Goal: Check status: Check status

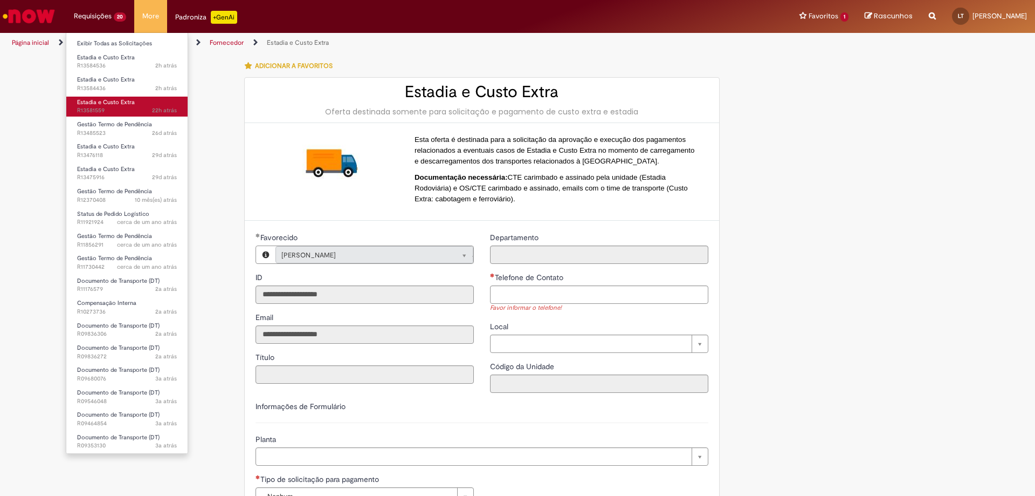
click at [103, 106] on span "Estadia e Custo Extra" at bounding box center [106, 102] width 58 height 8
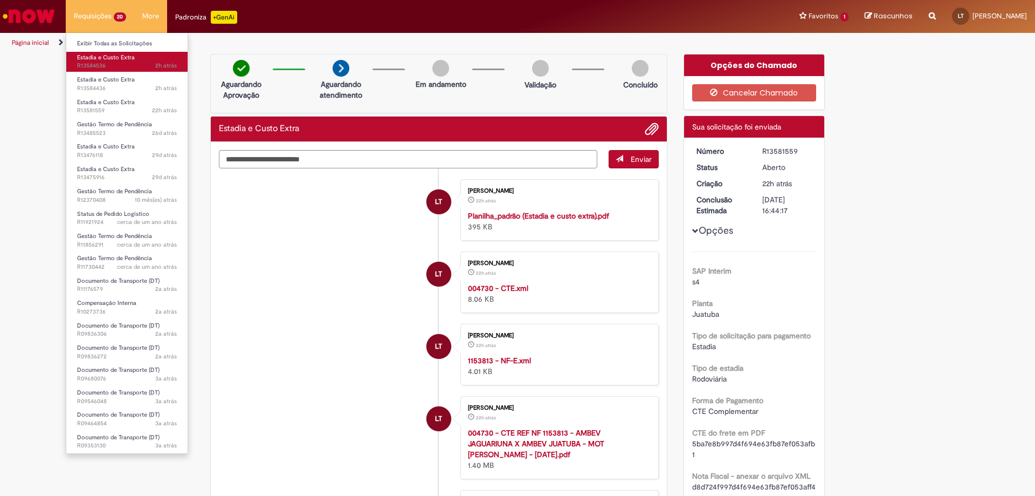
click at [113, 64] on span "2h atrás 2 horas atrás R13584536" at bounding box center [127, 65] width 100 height 9
click at [114, 64] on span "2h atrás 2 horas atrás R13584536" at bounding box center [127, 65] width 100 height 9
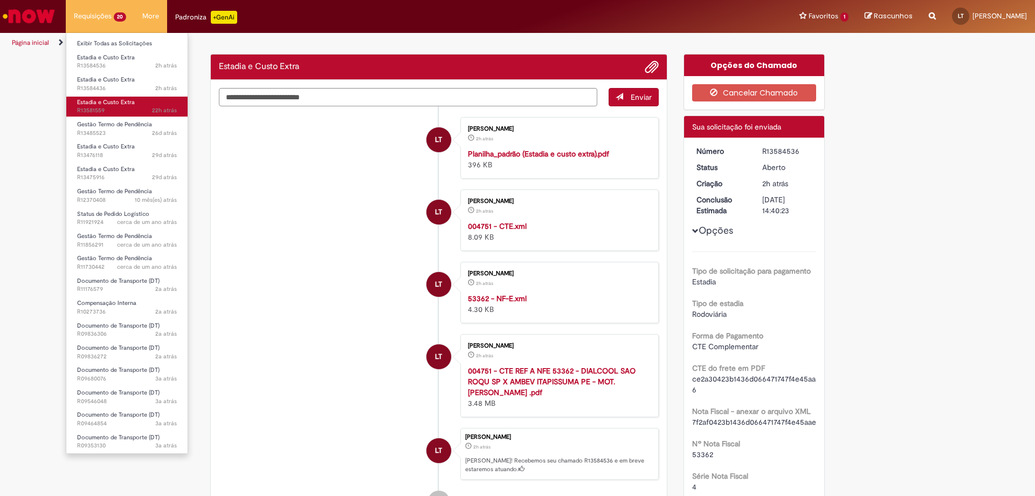
click at [135, 109] on span "22h atrás 22 horas atrás R13581559" at bounding box center [127, 110] width 100 height 9
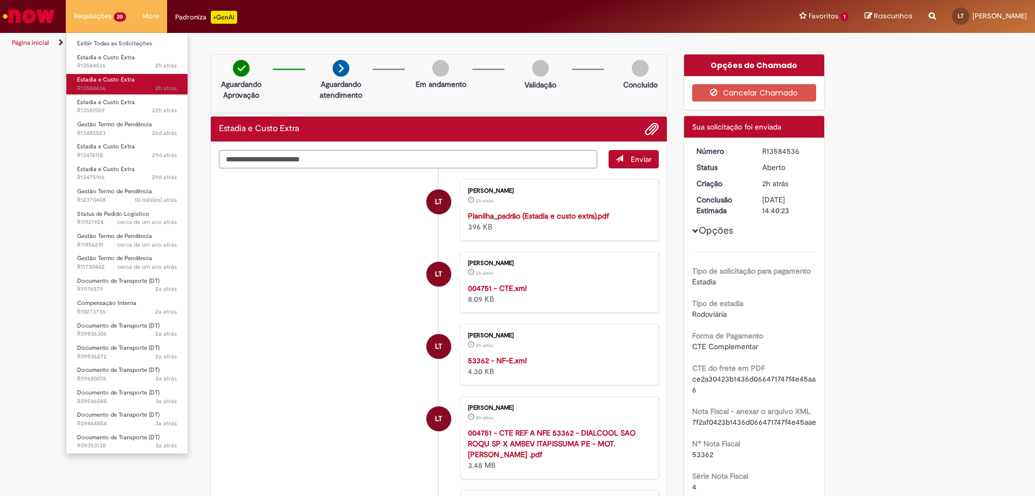
click at [133, 84] on span "2h atrás 2 horas atrás R13584436" at bounding box center [127, 88] width 100 height 9
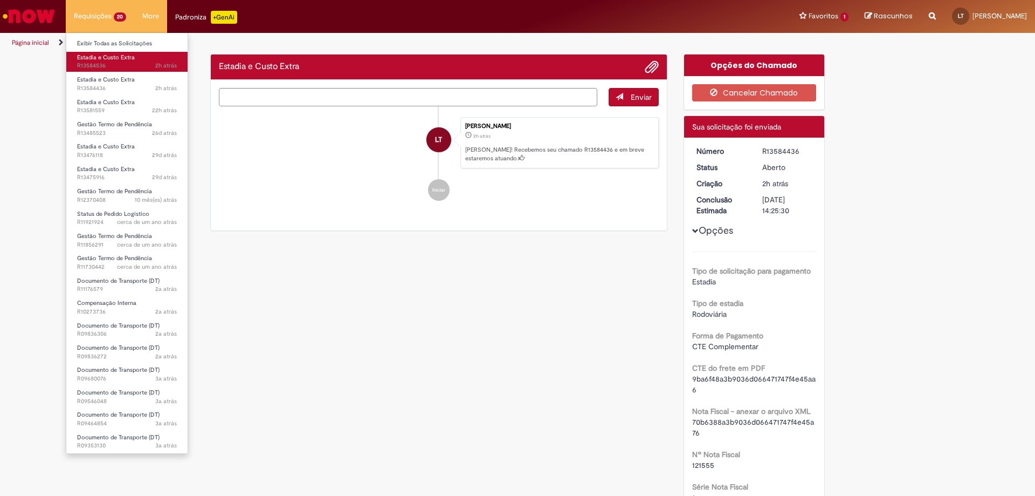
click at [127, 58] on span "Estadia e Custo Extra" at bounding box center [106, 57] width 58 height 8
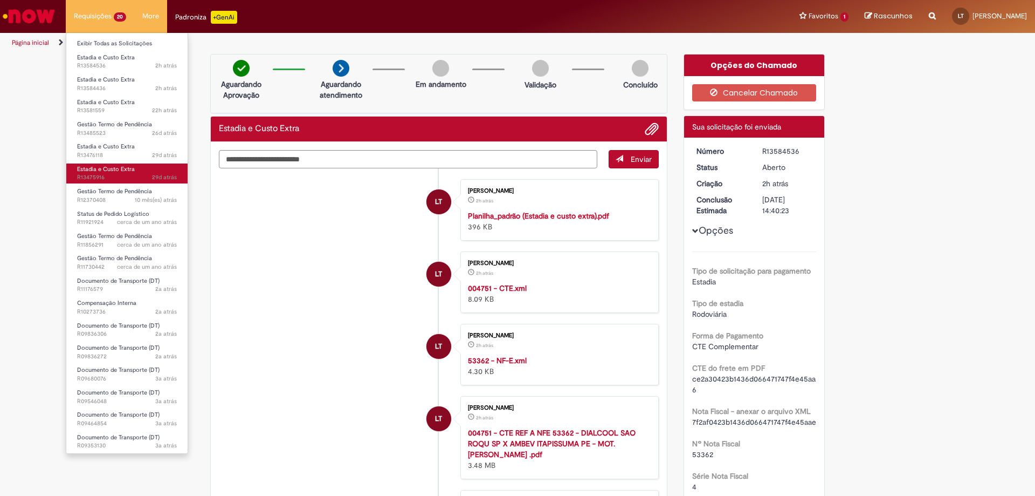
click at [120, 180] on span "29d atrás 29 [PERSON_NAME] atrás R13475916" at bounding box center [127, 177] width 100 height 9
click at [121, 177] on span "29d atrás 29 [PERSON_NAME] atrás R13475916" at bounding box center [127, 177] width 100 height 9
click at [134, 167] on link "Estadia e Custo Extra 29d atrás 29 [PERSON_NAME] atrás R13475916" at bounding box center [126, 173] width 121 height 20
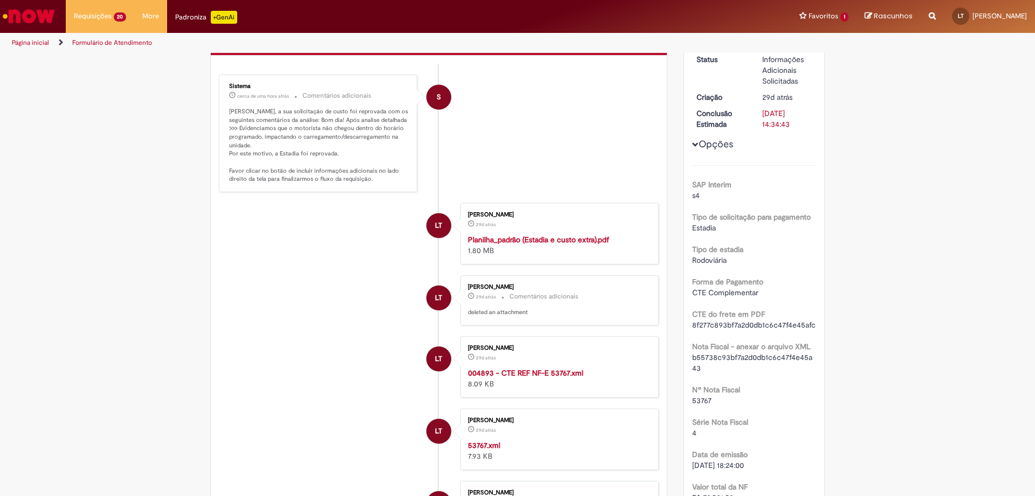
scroll to position [162, 0]
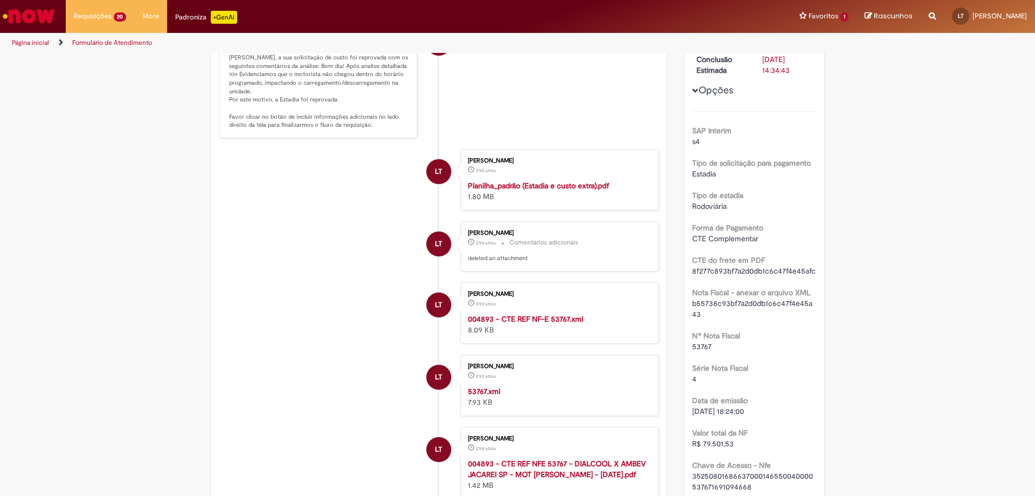
click at [531, 479] on strong "004893 - CTE REF NFE 53767 - DIALCOOL X AMBEV JACAREI SP - MOT [PERSON_NAME] - …" at bounding box center [557, 468] width 178 height 20
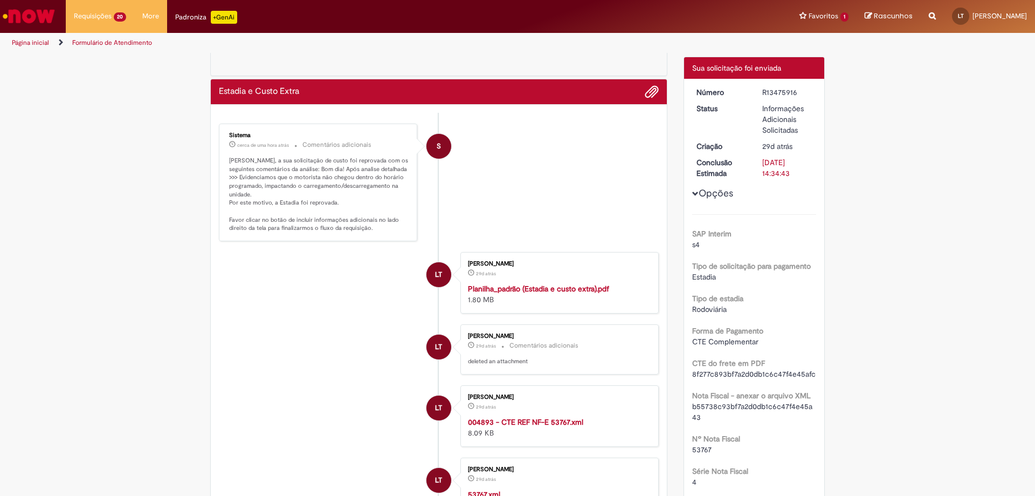
scroll to position [0, 0]
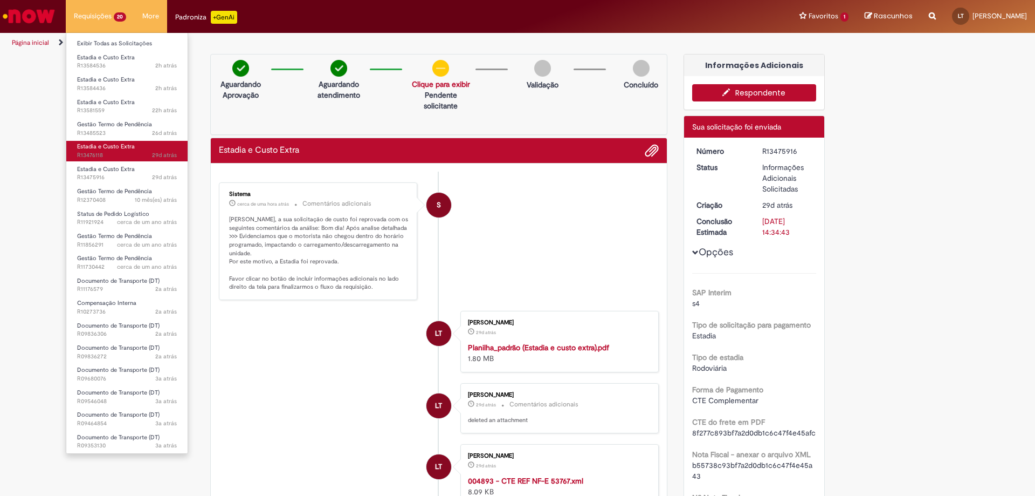
click at [118, 155] on span "29d atrás 29 [PERSON_NAME] atrás R13476118" at bounding box center [127, 155] width 100 height 9
click at [120, 155] on span "29d atrás 29 [PERSON_NAME] atrás R13476118" at bounding box center [127, 155] width 100 height 9
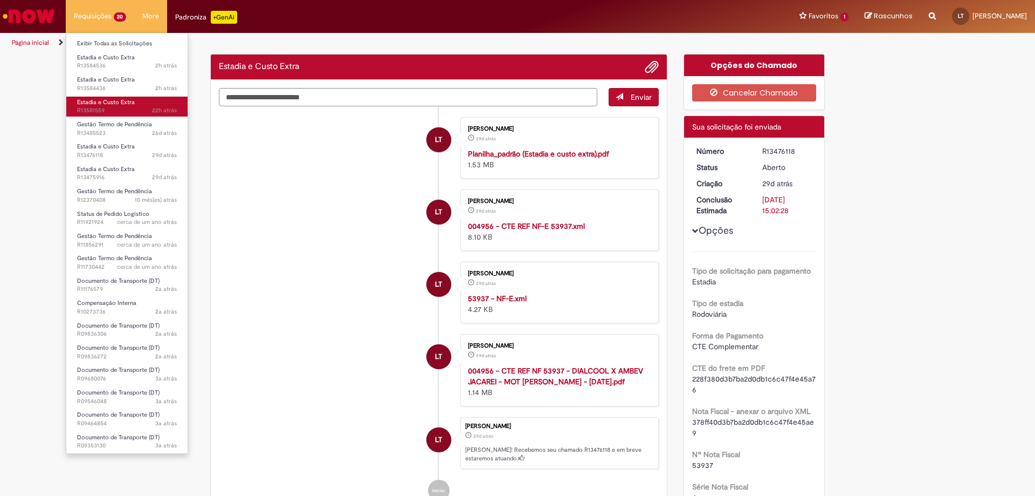
click at [123, 107] on span "22h atrás 22 horas atrás R13581559" at bounding box center [127, 110] width 100 height 9
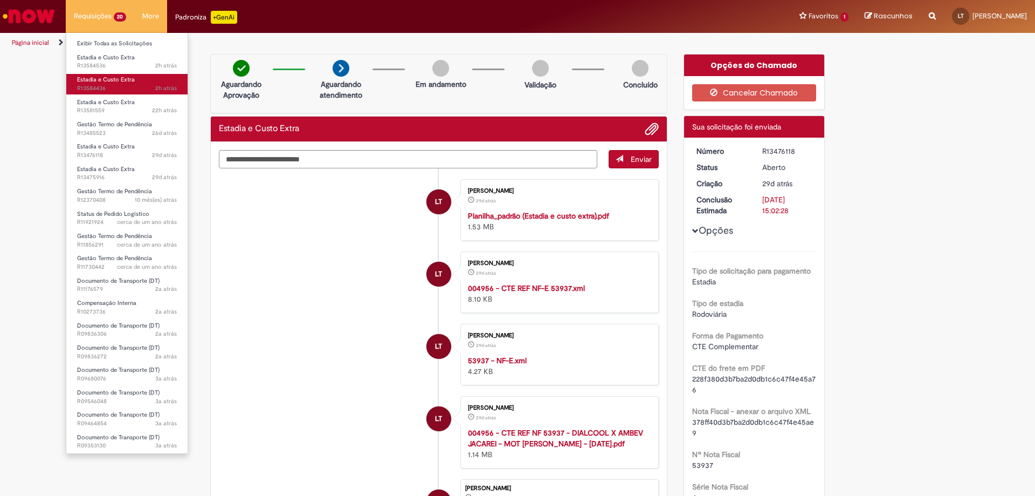
click at [127, 81] on span "Estadia e Custo Extra" at bounding box center [106, 79] width 58 height 8
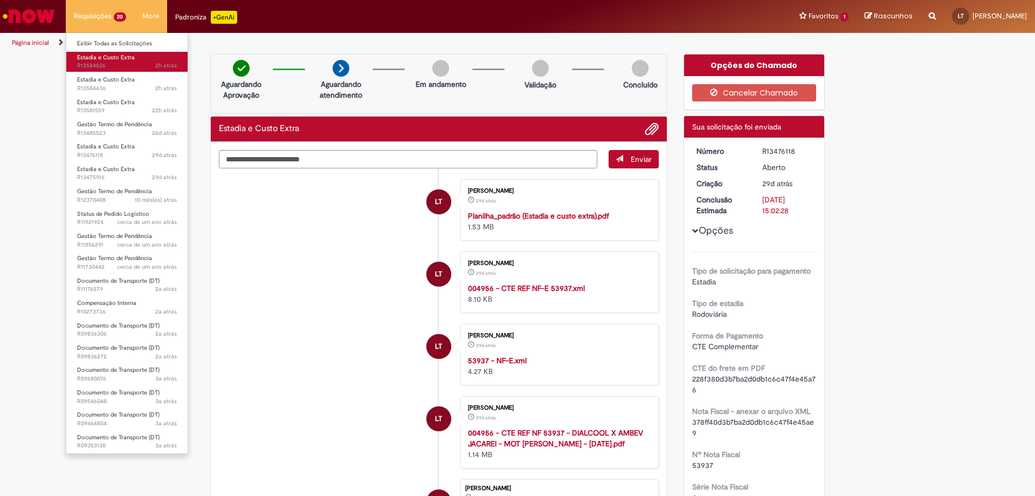
click at [126, 64] on span "2h atrás 2 horas atrás R13584536" at bounding box center [127, 65] width 100 height 9
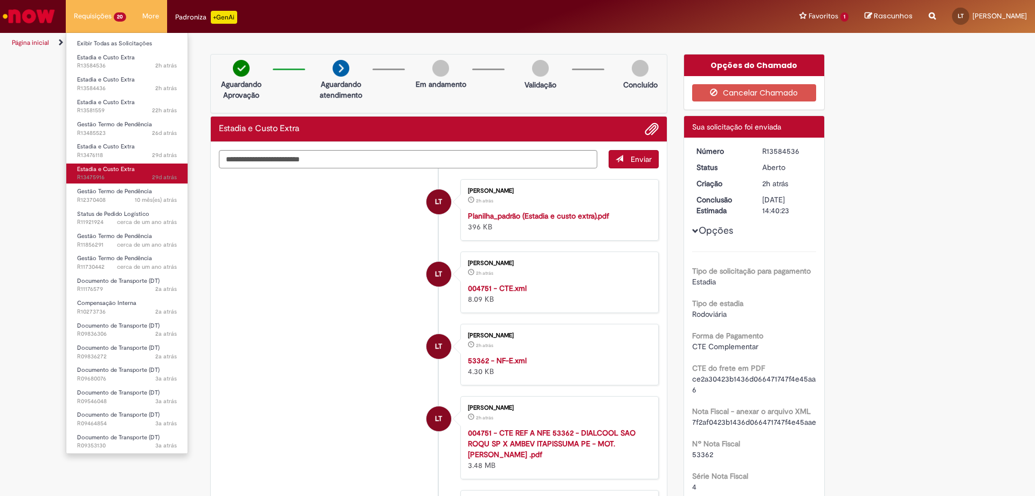
click at [99, 170] on span "Estadia e Custo Extra" at bounding box center [106, 169] width 58 height 8
click at [108, 168] on span "Estadia e Custo Extra" at bounding box center [106, 169] width 58 height 8
click at [95, 175] on span "29d atrás 29 [PERSON_NAME] atrás R13475916" at bounding box center [127, 177] width 100 height 9
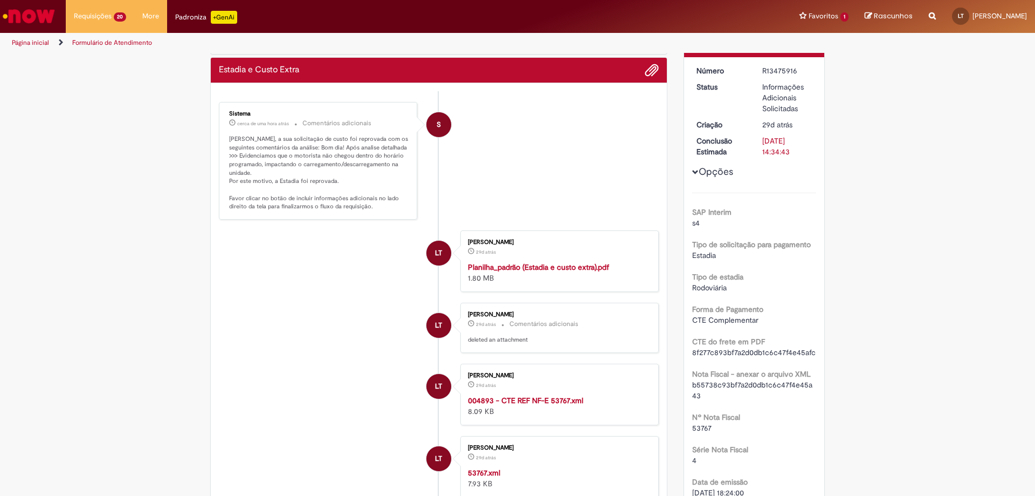
scroll to position [216, 0]
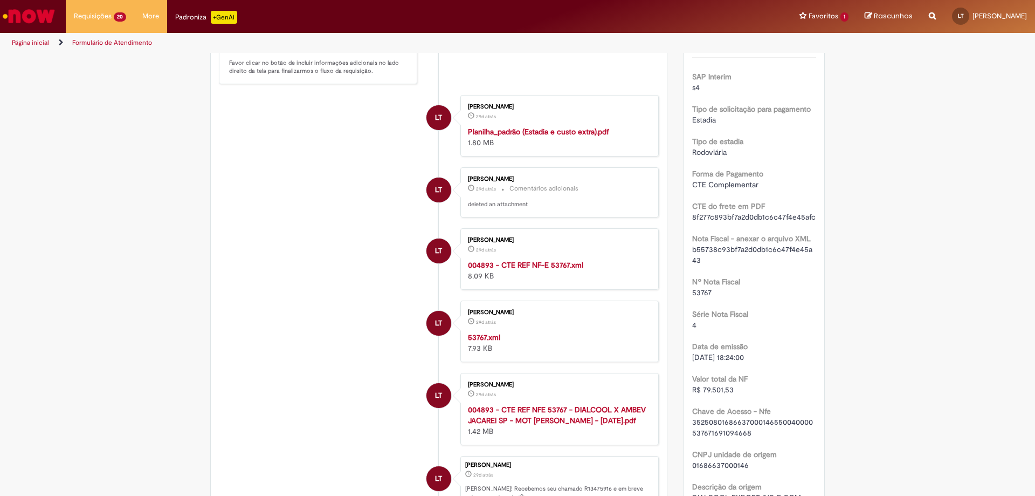
click at [538, 424] on strong "004893 - CTE REF NFE 53767 - DIALCOOL X AMBEV JACAREI SP - MOT [PERSON_NAME] - …" at bounding box center [557, 414] width 178 height 20
click at [523, 422] on strong "004893 - CTE REF NFE 53767 - DIALCOOL X AMBEV JACAREI SP - MOT [PERSON_NAME] - …" at bounding box center [557, 414] width 178 height 20
